Goal: Check status: Check status

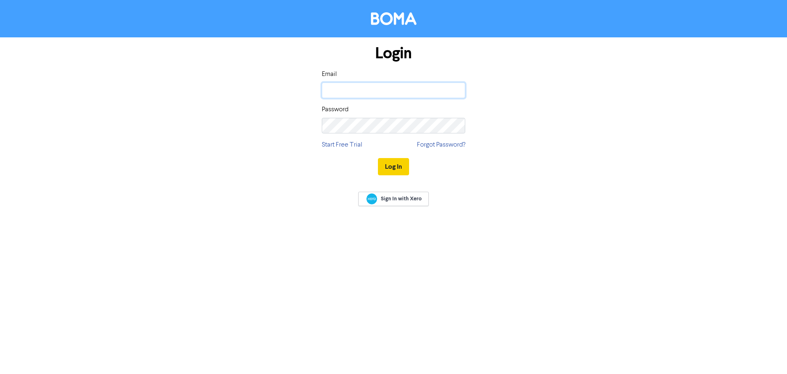
type input "[PERSON_NAME][EMAIL_ADDRESS][DOMAIN_NAME]"
click at [396, 169] on button "Log In" at bounding box center [393, 166] width 31 height 17
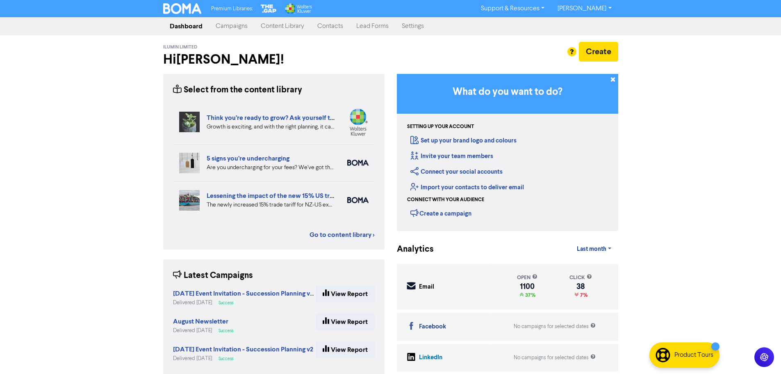
click at [229, 22] on link "Campaigns" at bounding box center [231, 26] width 45 height 16
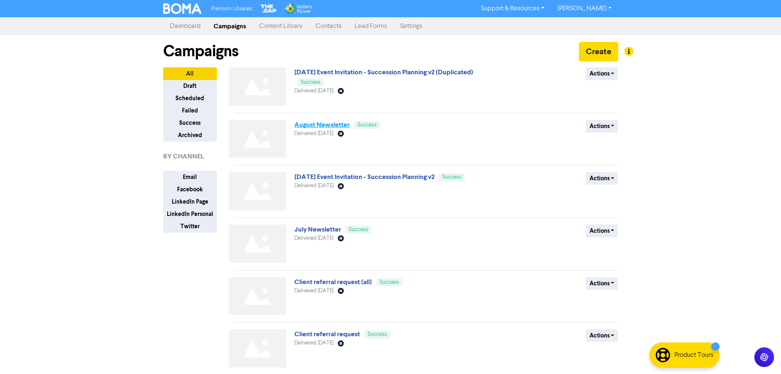
click at [334, 126] on link "August Newsletter" at bounding box center [321, 125] width 55 height 8
click at [324, 127] on link "August Newsletter" at bounding box center [321, 125] width 55 height 8
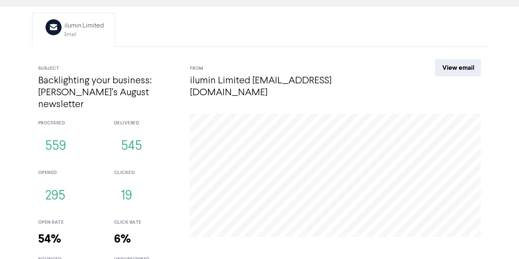
scroll to position [89, 0]
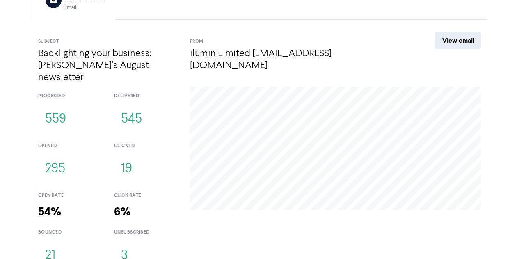
click at [50, 242] on button "21" at bounding box center [50, 255] width 24 height 27
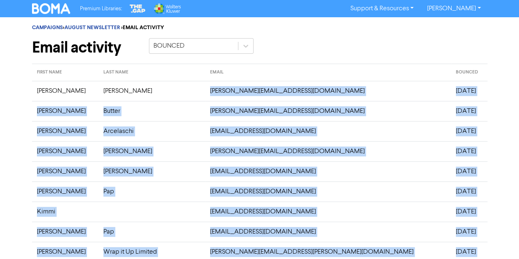
drag, startPoint x: 264, startPoint y: 203, endPoint x: 176, endPoint y: 86, distance: 146.3
copy tbody "[PERSON_NAME][EMAIL_ADDRESS][DOMAIN_NAME] [DATE] [PERSON_NAME] [PERSON_NAME][EM…"
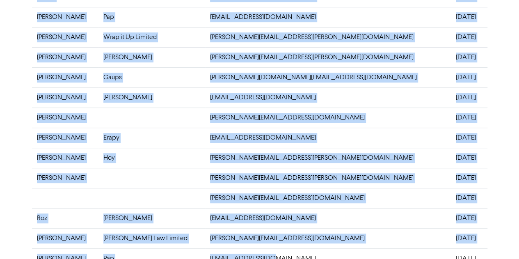
scroll to position [272, 0]
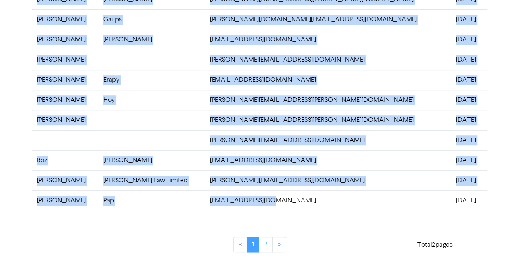
copy tbody "[PERSON_NAME][EMAIL_ADDRESS][DOMAIN_NAME] [DATE] [PERSON_NAME] [PERSON_NAME][EM…"
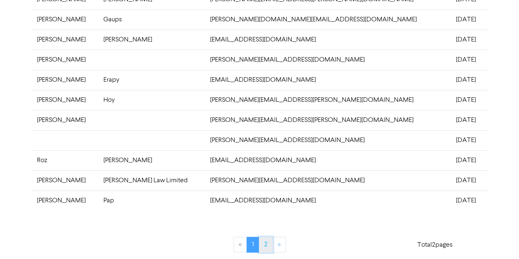
click at [262, 245] on link "2" at bounding box center [266, 245] width 14 height 16
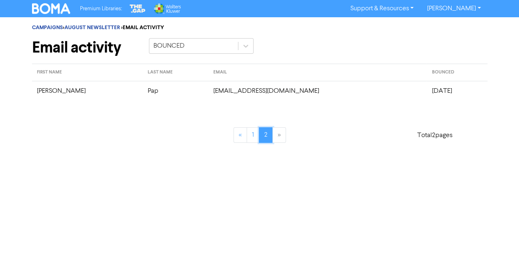
scroll to position [0, 0]
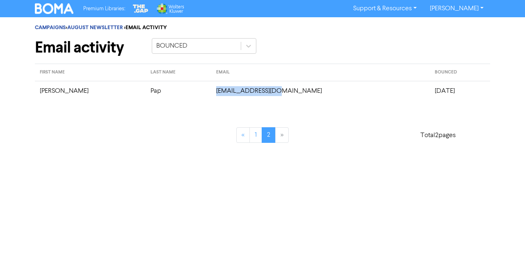
drag, startPoint x: 253, startPoint y: 89, endPoint x: 183, endPoint y: 89, distance: 70.1
click at [211, 89] on td "[EMAIL_ADDRESS][DOMAIN_NAME]" at bounding box center [320, 91] width 218 height 20
copy td "[EMAIL_ADDRESS][DOMAIN_NAME]"
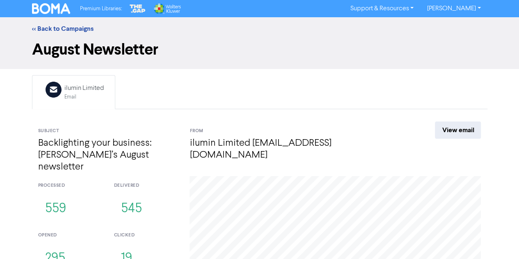
scroll to position [89, 0]
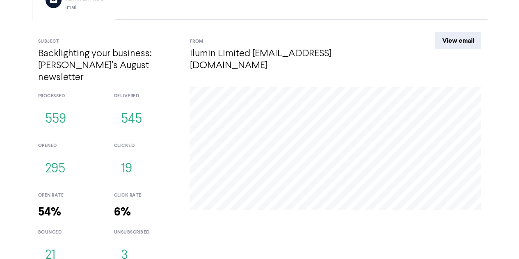
click at [129, 247] on button "3" at bounding box center [124, 255] width 21 height 27
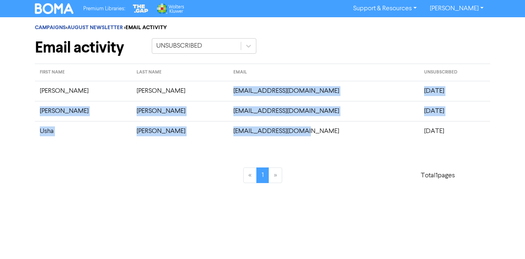
drag, startPoint x: 263, startPoint y: 130, endPoint x: 189, endPoint y: 89, distance: 85.4
click at [189, 89] on tbody "[PERSON_NAME] [EMAIL_ADDRESS][DOMAIN_NAME] [DATE] [PERSON_NAME] [PERSON_NAME][E…" at bounding box center [262, 111] width 455 height 60
click at [270, 100] on td "[EMAIL_ADDRESS][DOMAIN_NAME]" at bounding box center [323, 91] width 191 height 20
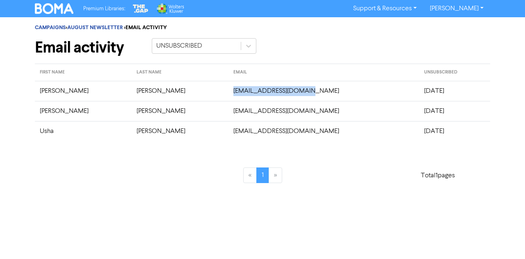
drag, startPoint x: 269, startPoint y: 96, endPoint x: 189, endPoint y: 93, distance: 79.6
click at [228, 93] on td "[EMAIL_ADDRESS][DOMAIN_NAME]" at bounding box center [323, 91] width 191 height 20
copy td "[EMAIL_ADDRESS][DOMAIN_NAME]"
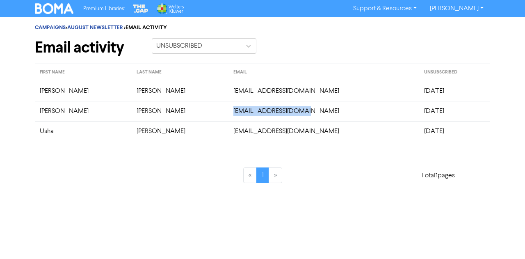
drag, startPoint x: 260, startPoint y: 110, endPoint x: 189, endPoint y: 112, distance: 71.8
click at [228, 112] on td "[EMAIL_ADDRESS][DOMAIN_NAME]" at bounding box center [323, 111] width 191 height 20
copy td "[EMAIL_ADDRESS][DOMAIN_NAME]"
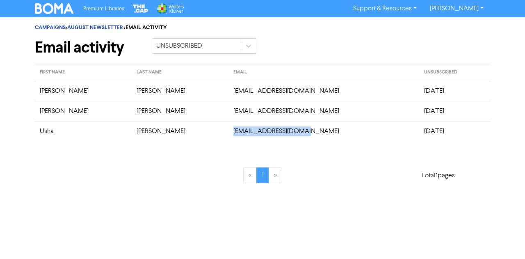
drag, startPoint x: 273, startPoint y: 130, endPoint x: 183, endPoint y: 132, distance: 90.3
click at [228, 132] on td "[EMAIL_ADDRESS][DOMAIN_NAME]" at bounding box center [323, 131] width 191 height 20
copy td "[EMAIL_ADDRESS][DOMAIN_NAME]"
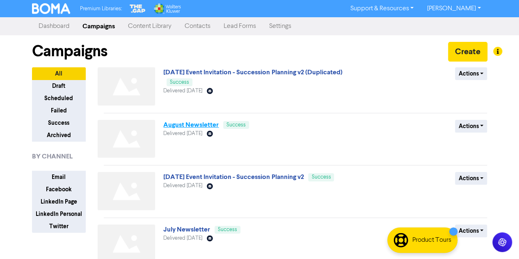
click at [187, 125] on link "August Newsletter" at bounding box center [190, 125] width 55 height 8
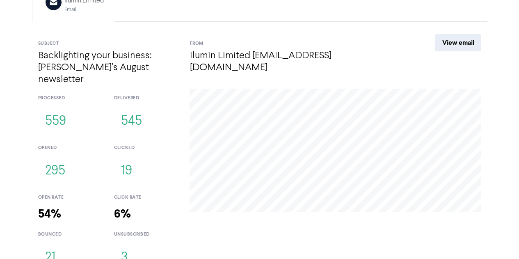
scroll to position [88, 0]
